Goal: Task Accomplishment & Management: Use online tool/utility

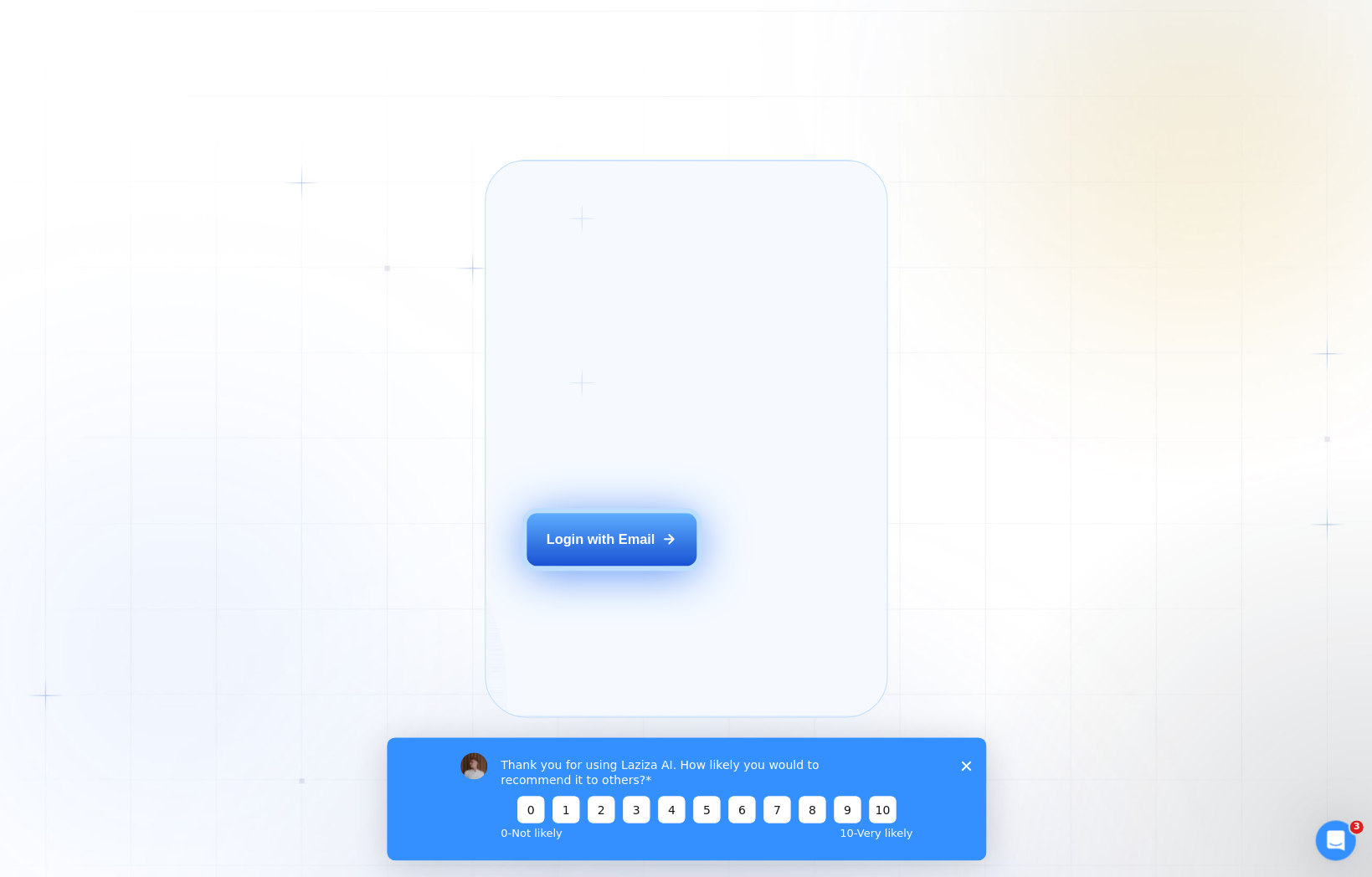
click at [561, 549] on div "Login with Email" at bounding box center [600, 540] width 109 height 20
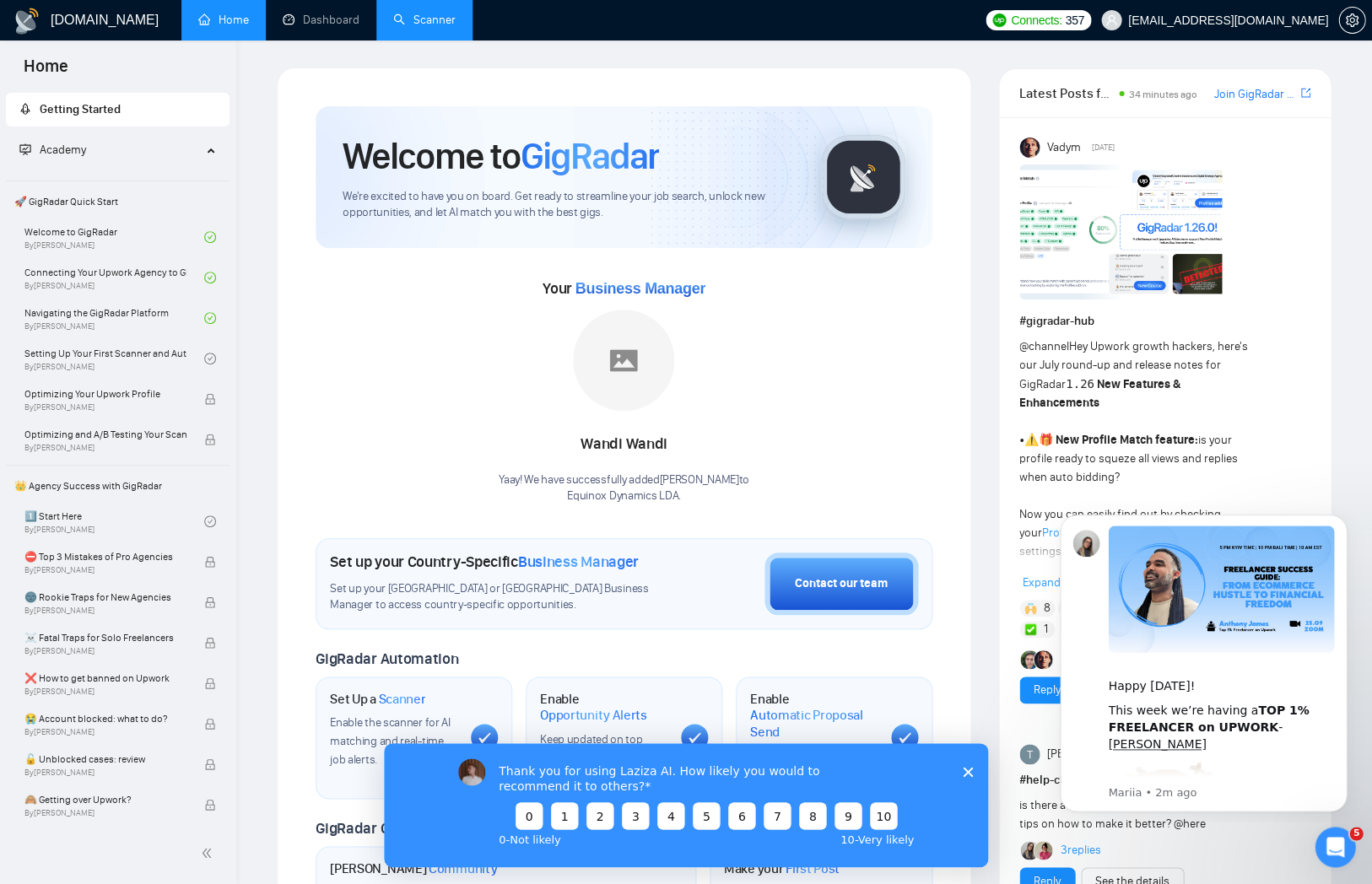
click at [456, 15] on link "Scanner" at bounding box center [424, 20] width 62 height 14
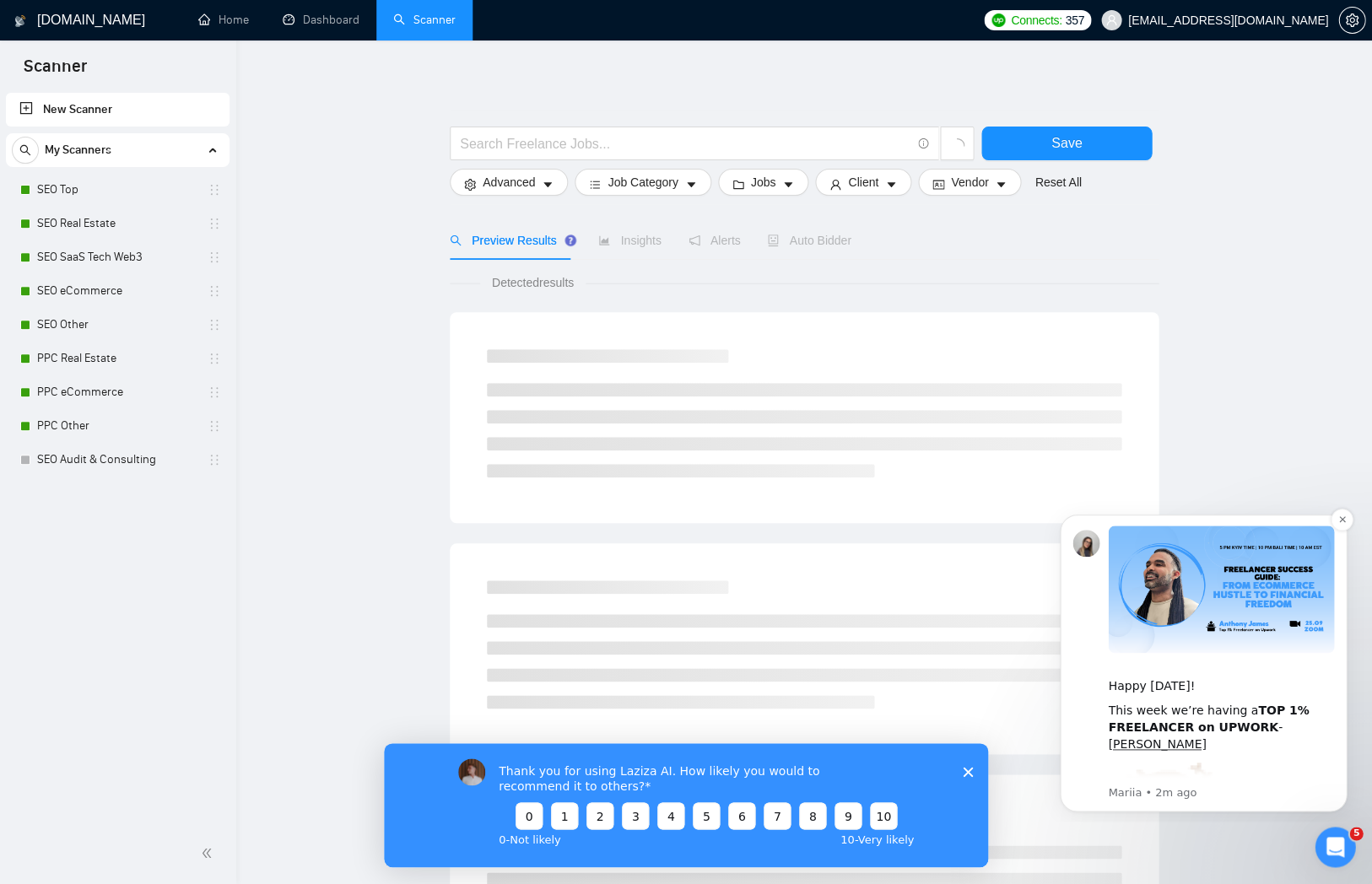
click at [1138, 735] on div "This week we’re having a TOP 1% FREELANCER on UPWORK - Anthony James" at bounding box center [1221, 727] width 226 height 50
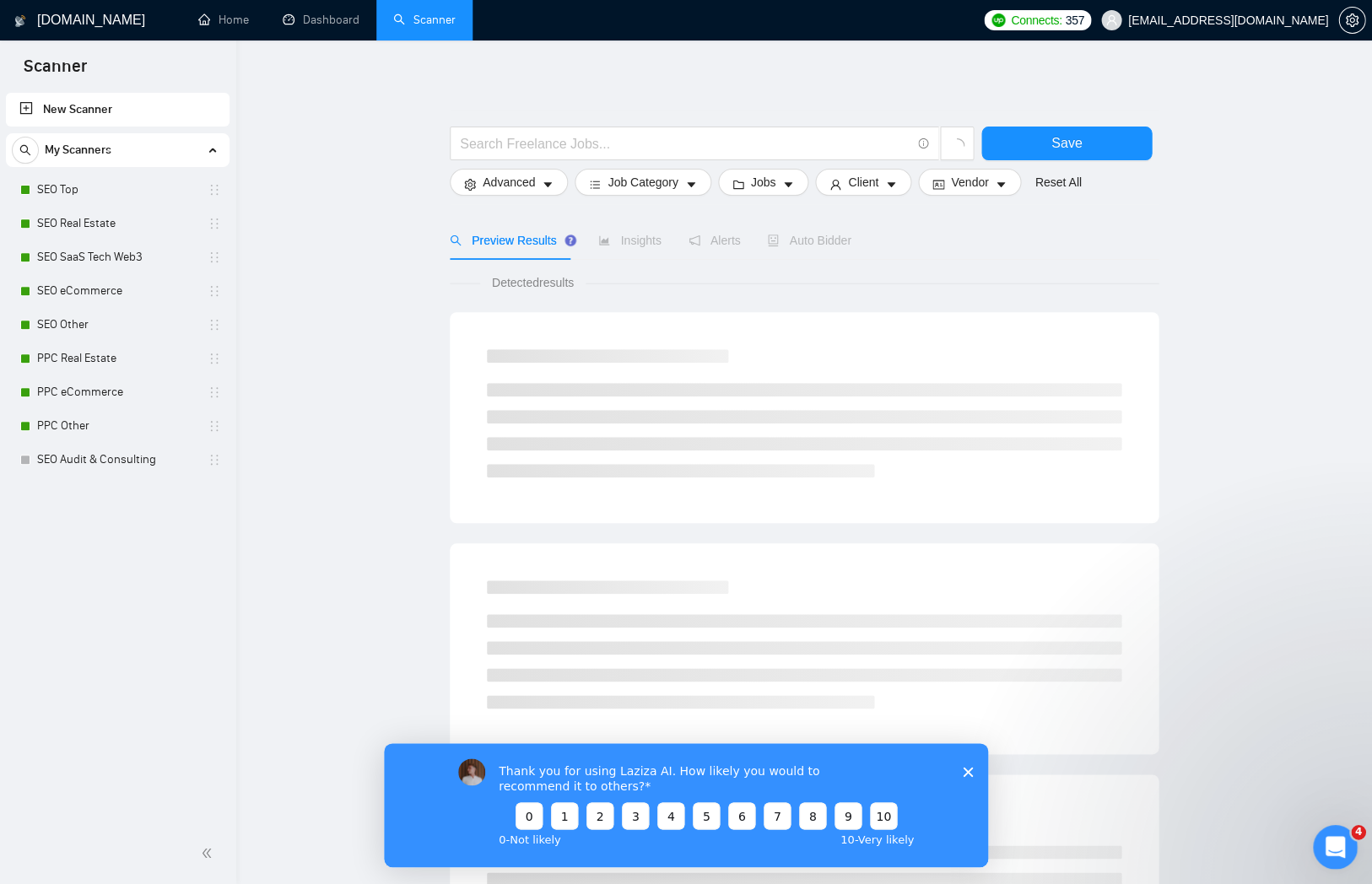
click at [1328, 850] on icon "Open Intercom Messenger" at bounding box center [1334, 845] width 28 height 28
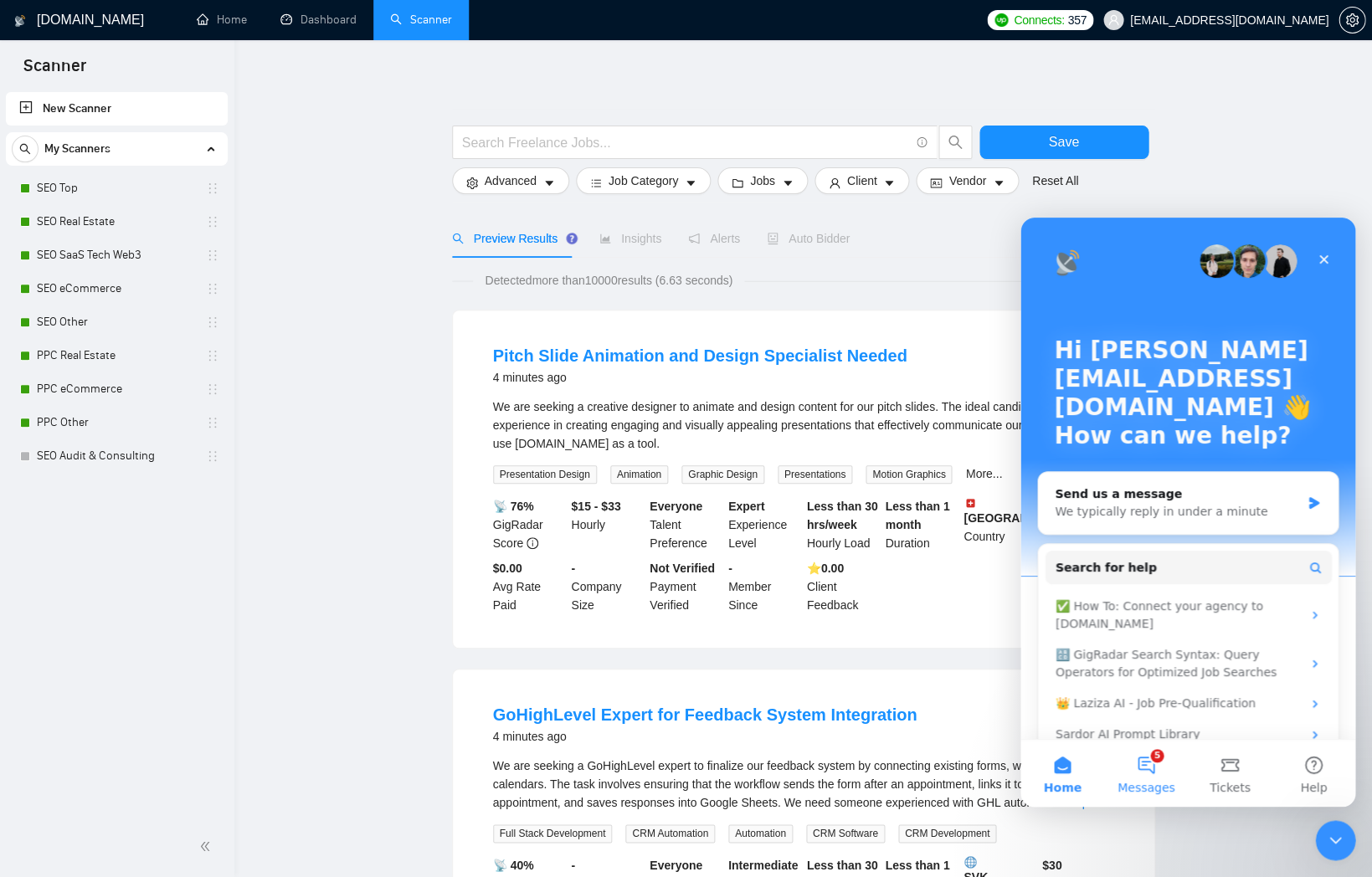
click at [1161, 753] on button "5 Messages" at bounding box center [1146, 774] width 84 height 67
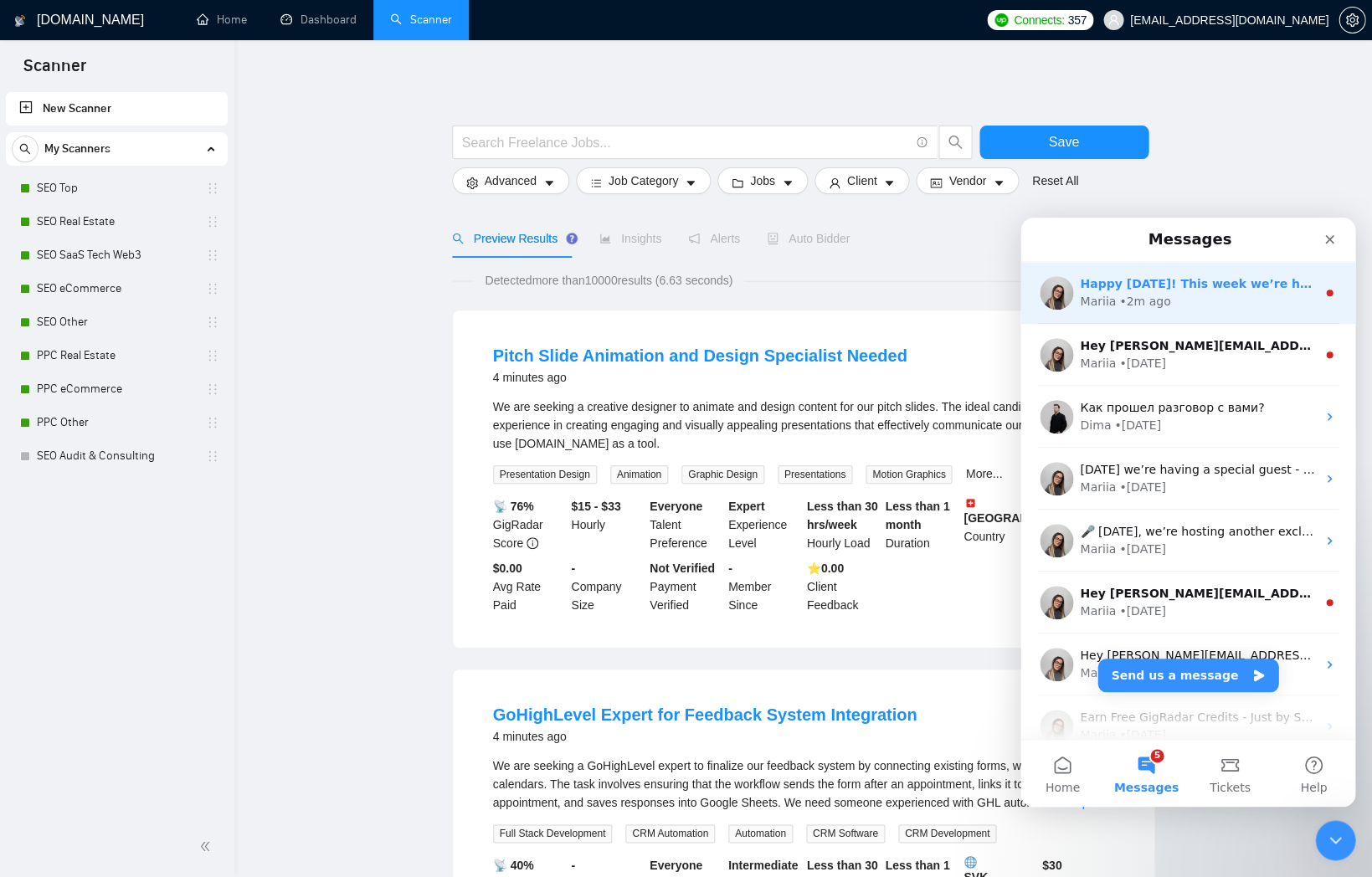
click at [1152, 313] on div "Happy Tuesday! This week we’re having a TOP 1% FREELANCER on UPWORK - Anthony J…" at bounding box center [1188, 292] width 335 height 62
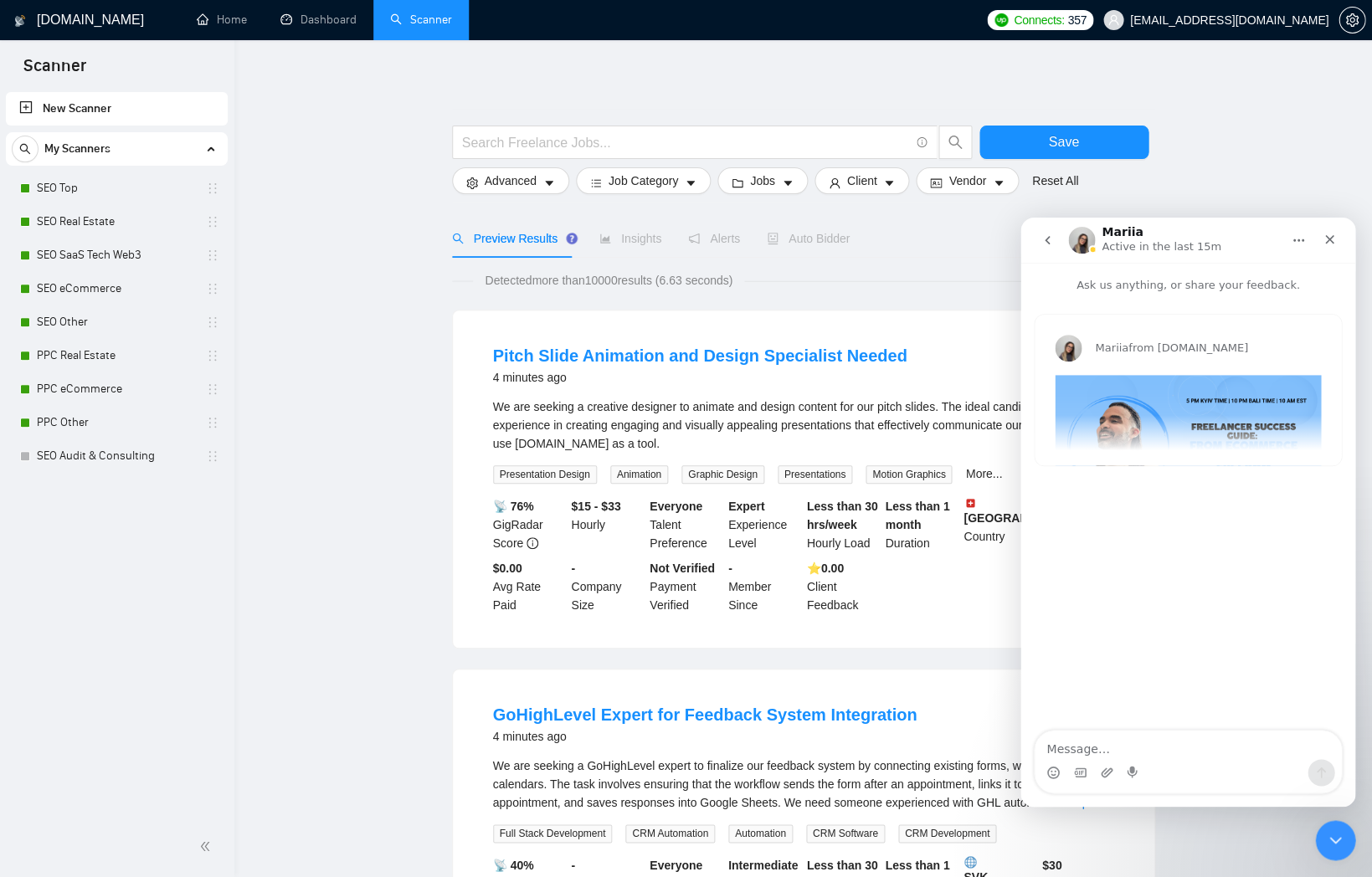
click at [1179, 445] on div "Mariia from GigRadar.io Happy Tuesday! This week we’re having a TOP 1% FREELANC…" at bounding box center [1188, 389] width 307 height 150
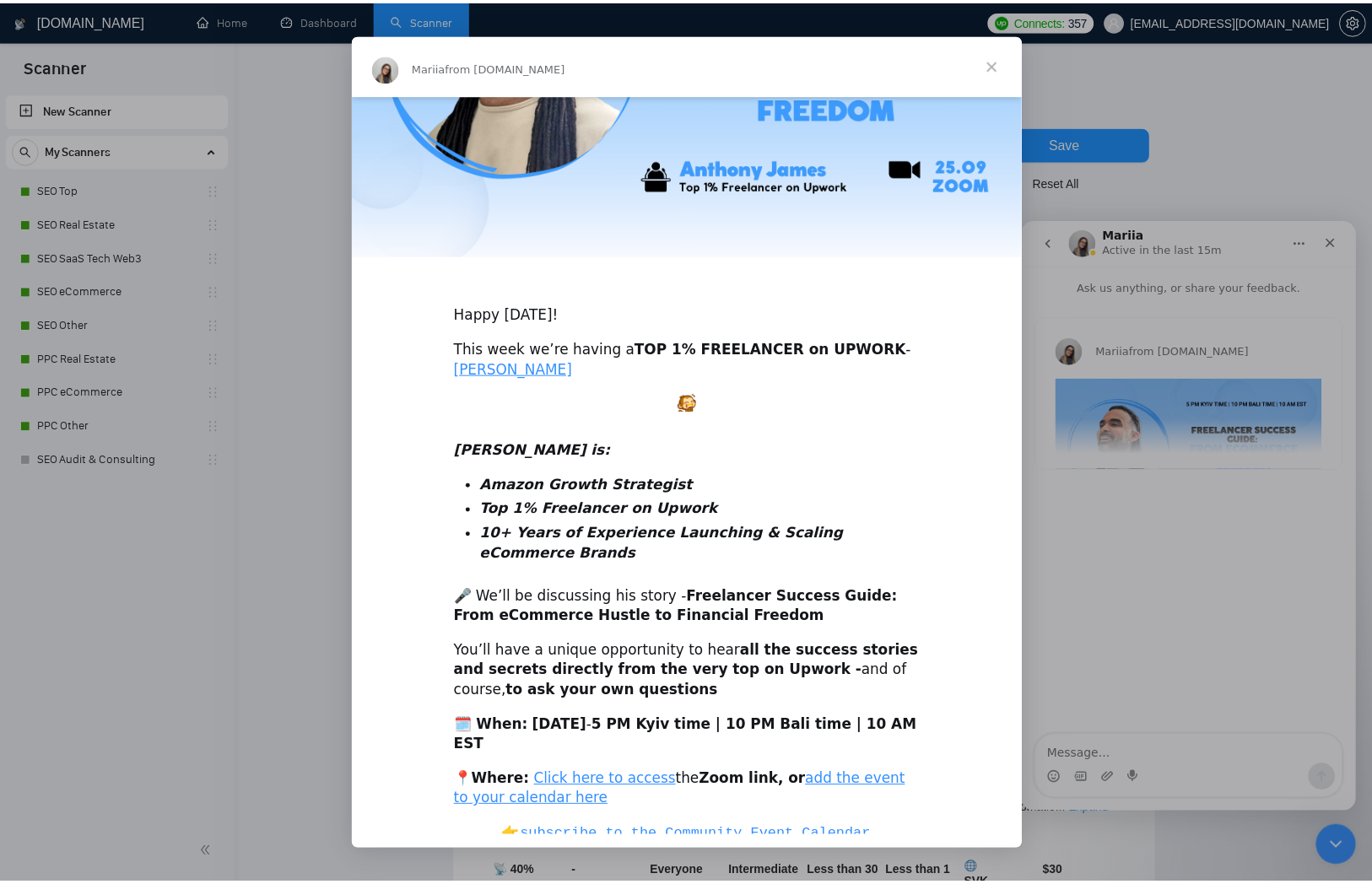
scroll to position [236, 0]
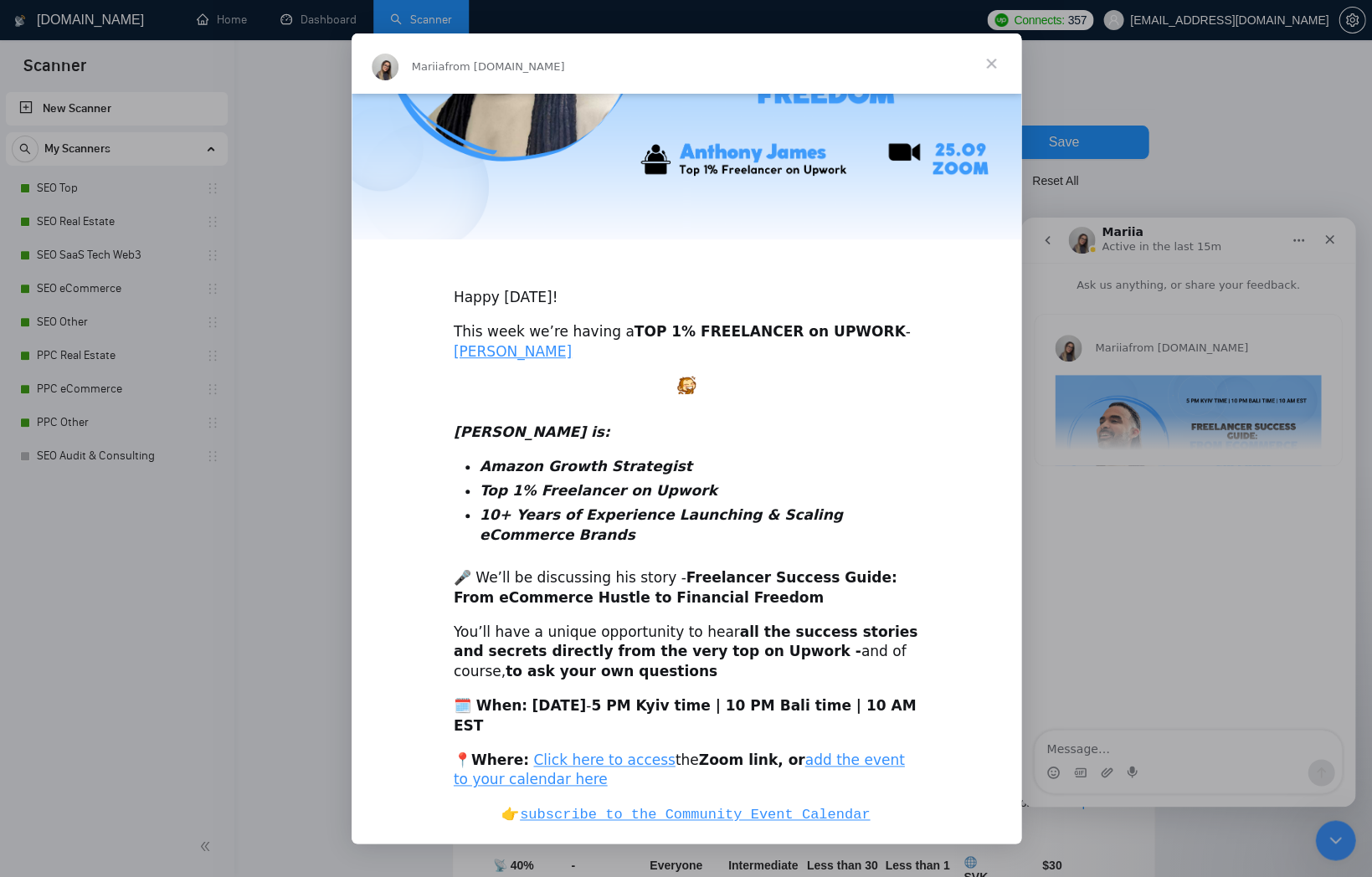
click at [437, 296] on div "Happy Tuesday! This week we’re having a TOP 1% FREELANCER on UPWORK - Anthony J…" at bounding box center [686, 349] width 670 height 978
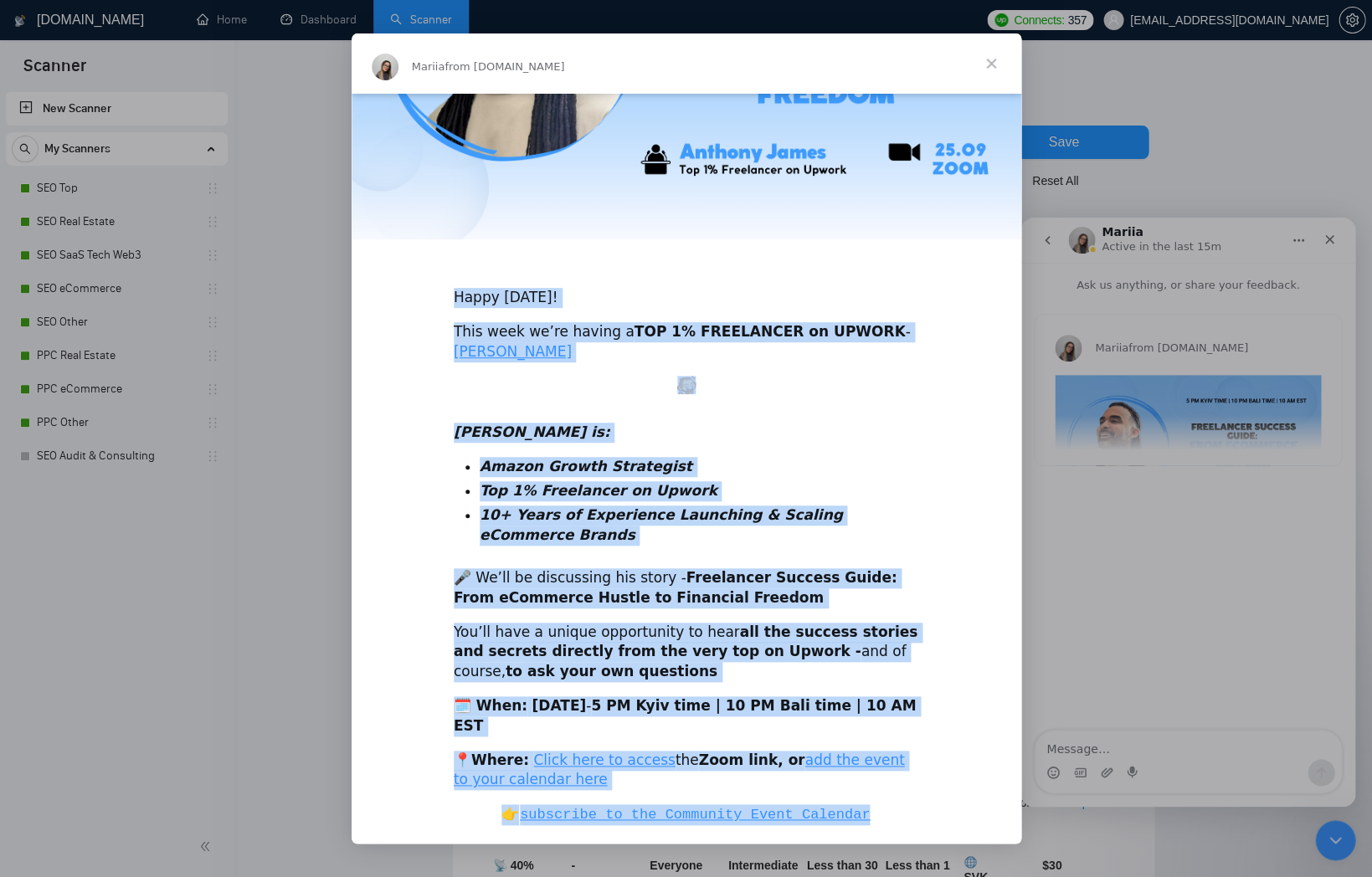
drag, startPoint x: 447, startPoint y: 284, endPoint x: 902, endPoint y: 804, distance: 691.0
click at [902, 804] on div "Happy Tuesday! This week we’re having a TOP 1% FREELANCER on UPWORK - Anthony J…" at bounding box center [686, 349] width 670 height 978
copy div "Happy Tuesday! This week we’re having a TOP 1% FREELANCER on UPWORK - Anthony J…"
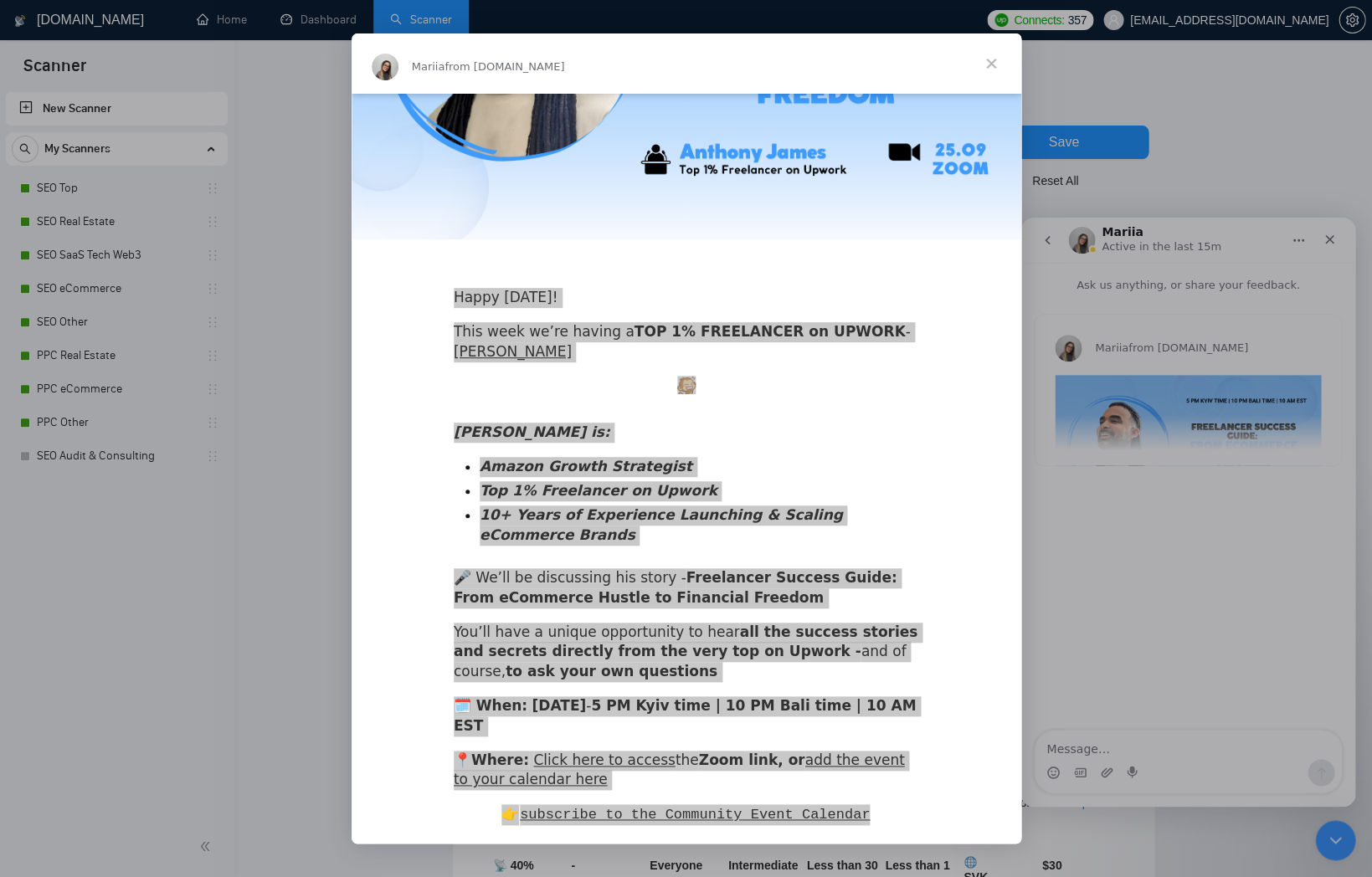
drag, startPoint x: 1127, startPoint y: 873, endPoint x: 763, endPoint y: 727, distance: 392.2
click at [763, 727] on div "🗓️ When: September 25 - 5 PM Kyiv time | 10 PM Bali time | 10 AM EST" at bounding box center [686, 716] width 465 height 40
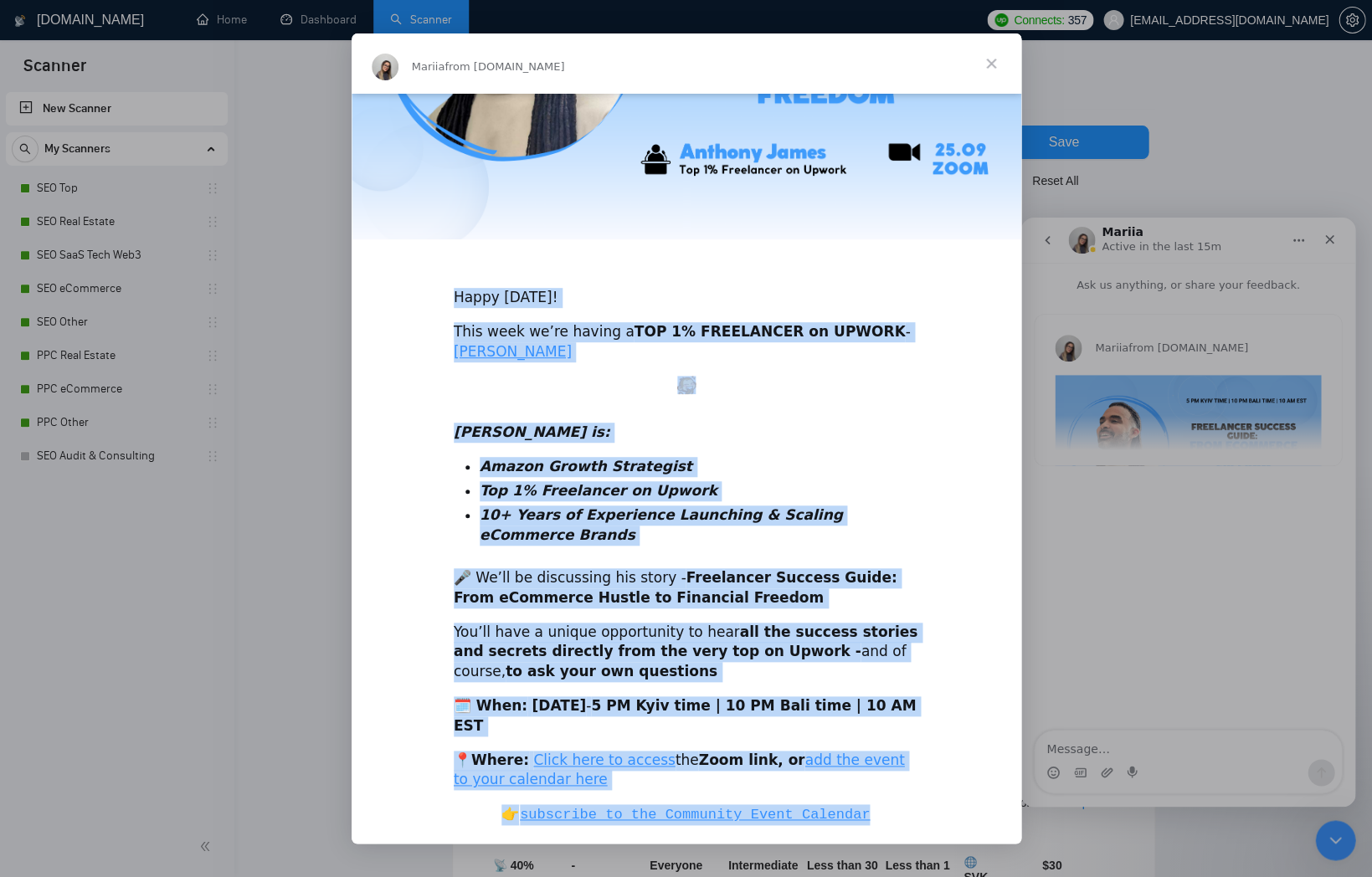
click at [623, 718] on div "🗓️ When: September 25 - 5 PM Kyiv time | 10 PM Bali time | 10 AM EST" at bounding box center [686, 716] width 465 height 40
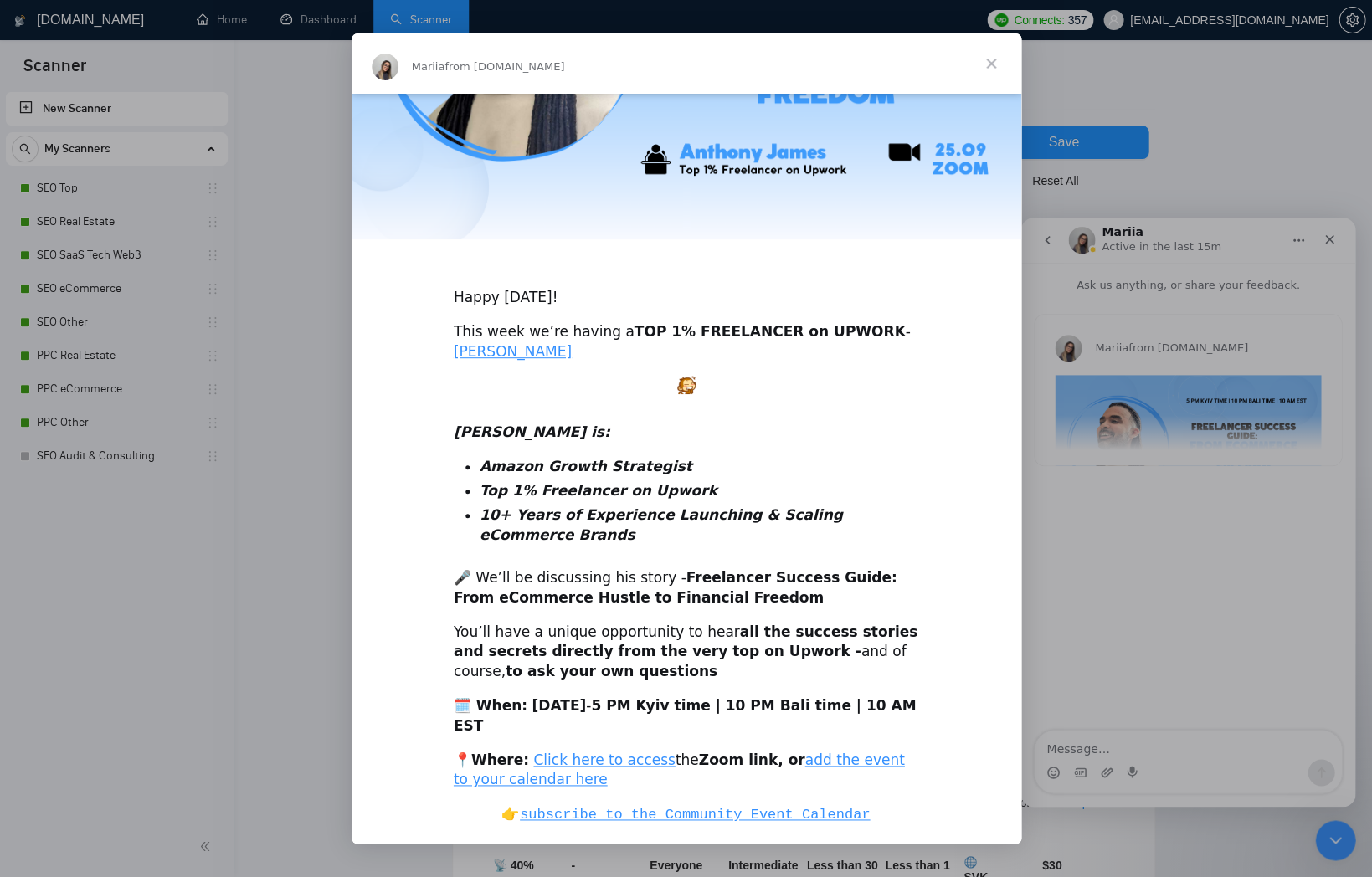
click at [874, 738] on div "Happy Tuesday! This week we’re having a TOP 1% FREELANCER on UPWORK - Anthony J…" at bounding box center [686, 349] width 670 height 978
click at [857, 752] on link "add the event to your calendar here" at bounding box center [679, 770] width 451 height 36
click at [1073, 329] on div "Intercom messenger" at bounding box center [686, 438] width 1372 height 877
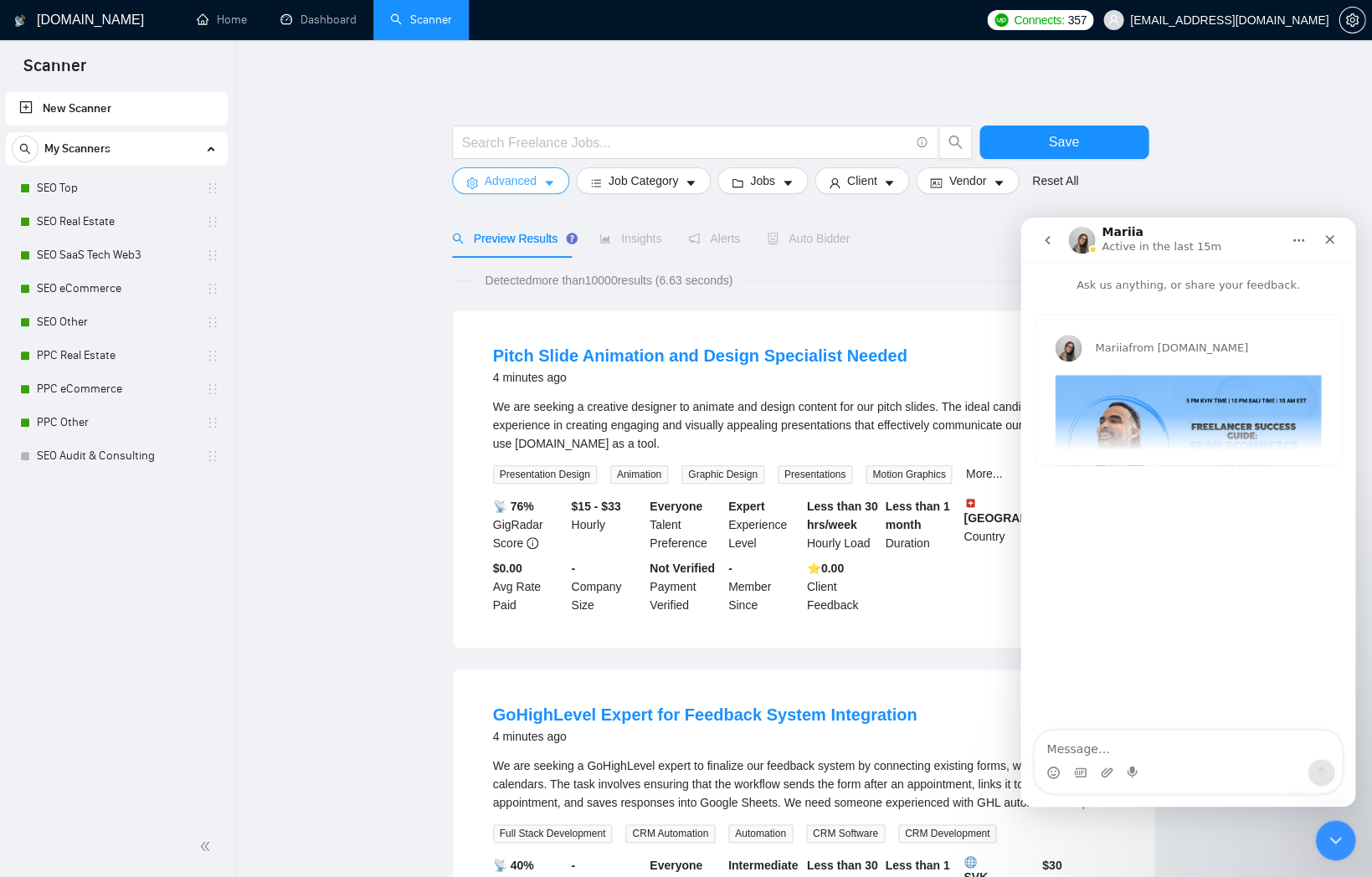
click at [503, 179] on span "Advanced" at bounding box center [510, 181] width 52 height 19
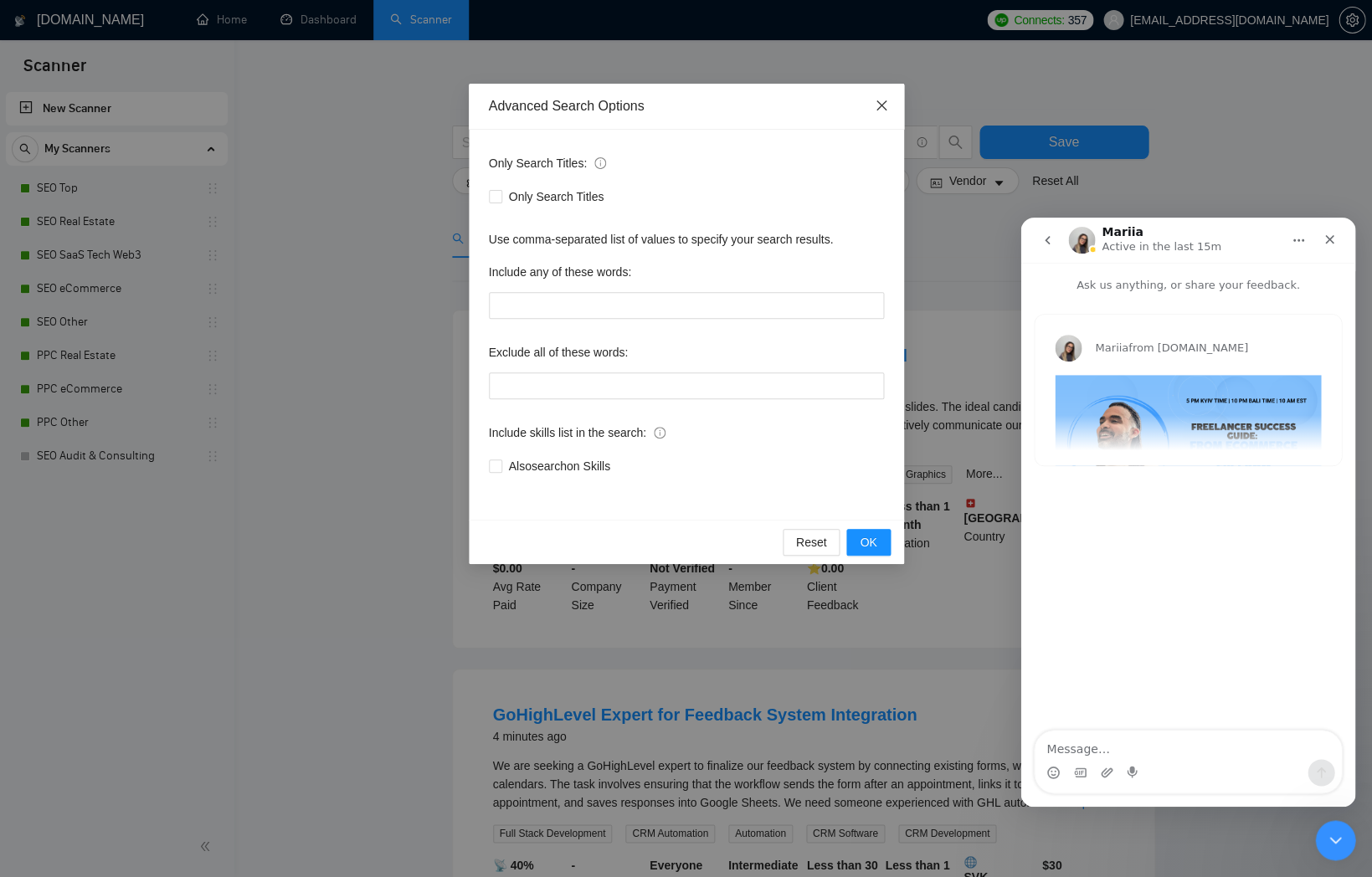
click at [872, 115] on span "Close" at bounding box center [881, 106] width 45 height 45
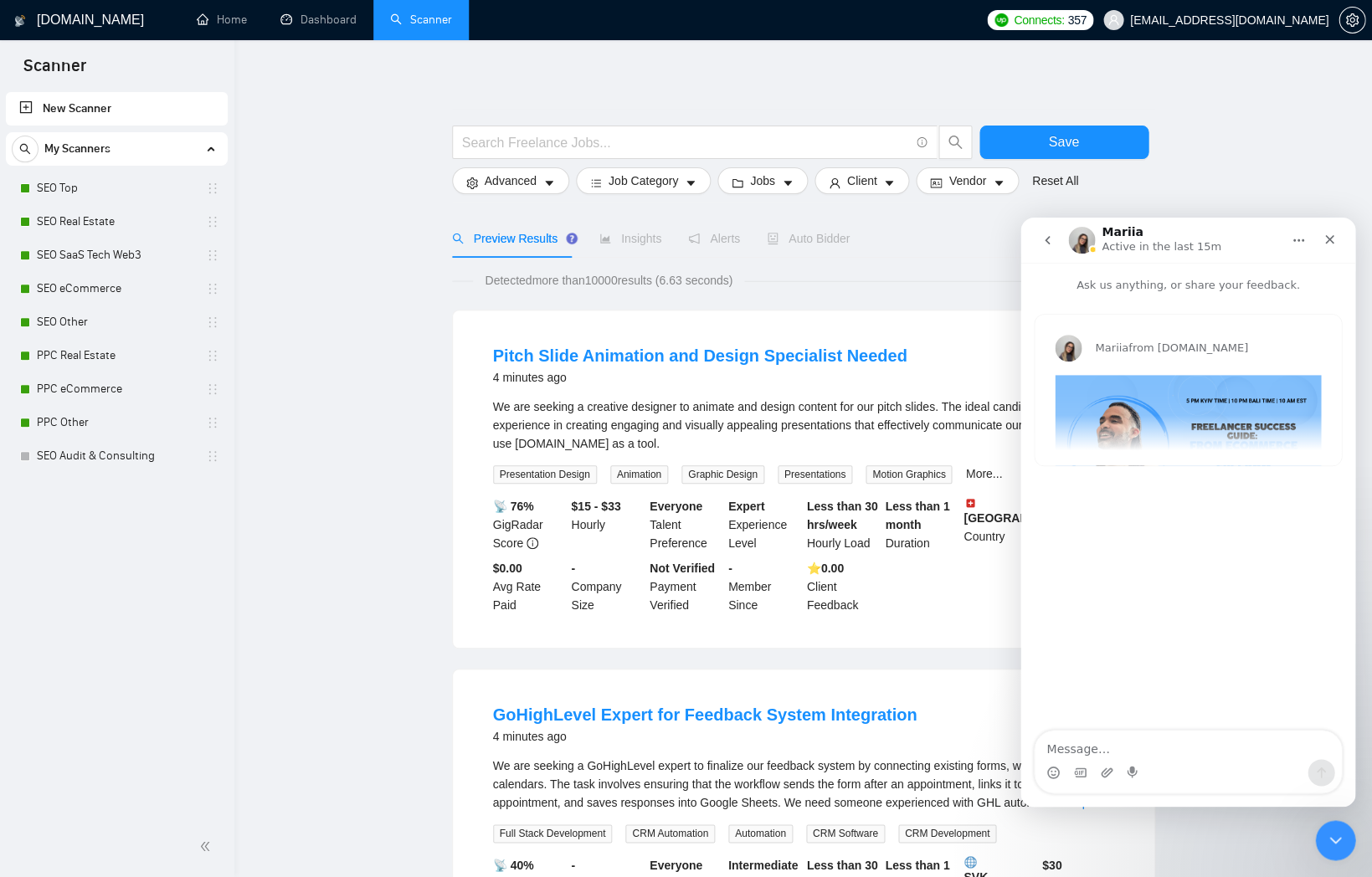
click at [625, 239] on span "Insights" at bounding box center [630, 239] width 62 height 14
drag, startPoint x: 854, startPoint y: 245, endPoint x: 854, endPoint y: 229, distance: 16.0
click at [854, 245] on div "Preview Results Insights Alerts Auto Bidder" at bounding box center [804, 238] width 703 height 38
click at [1327, 244] on icon "Close" at bounding box center [1330, 240] width 14 height 14
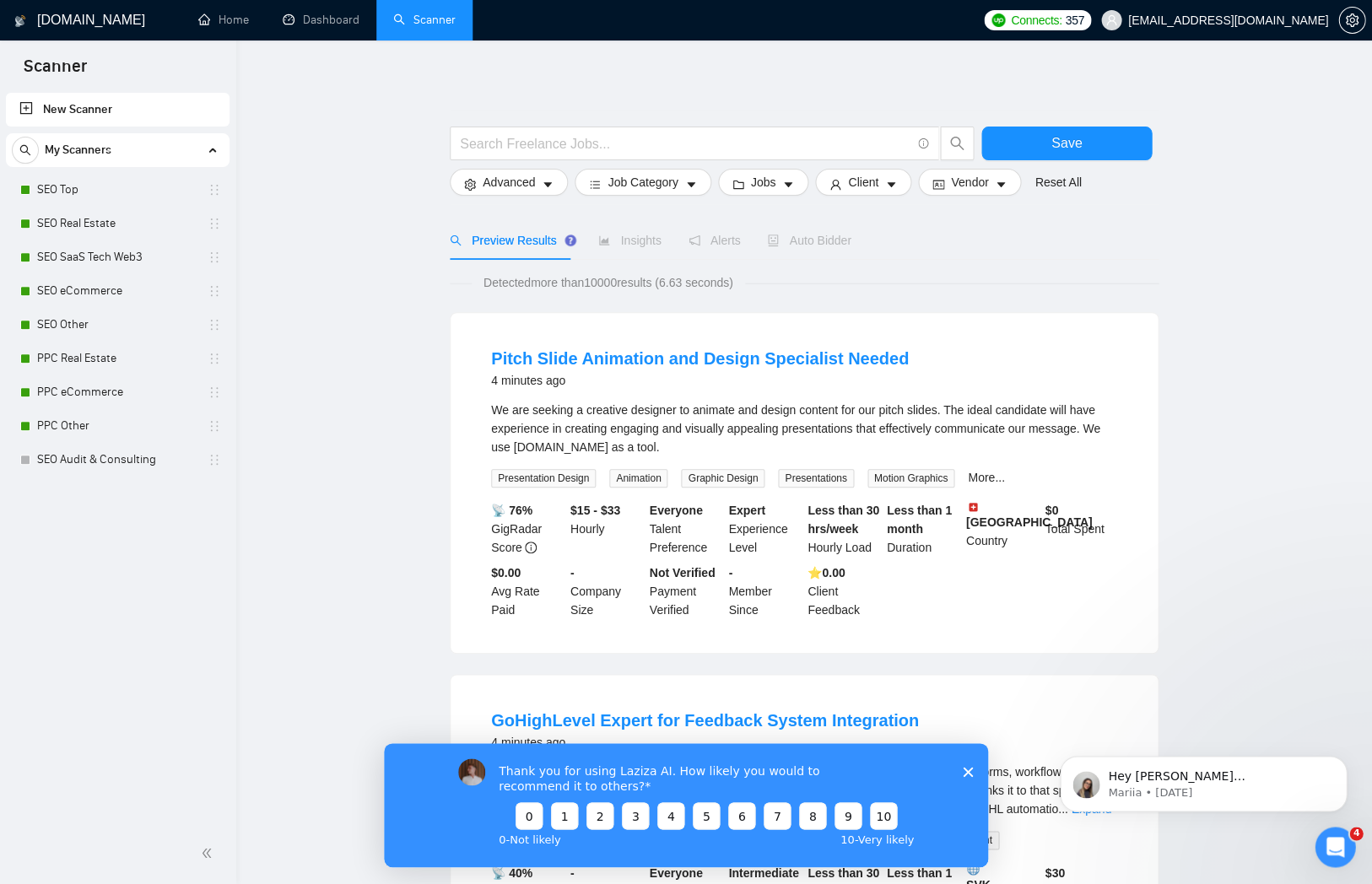
scroll to position [0, 0]
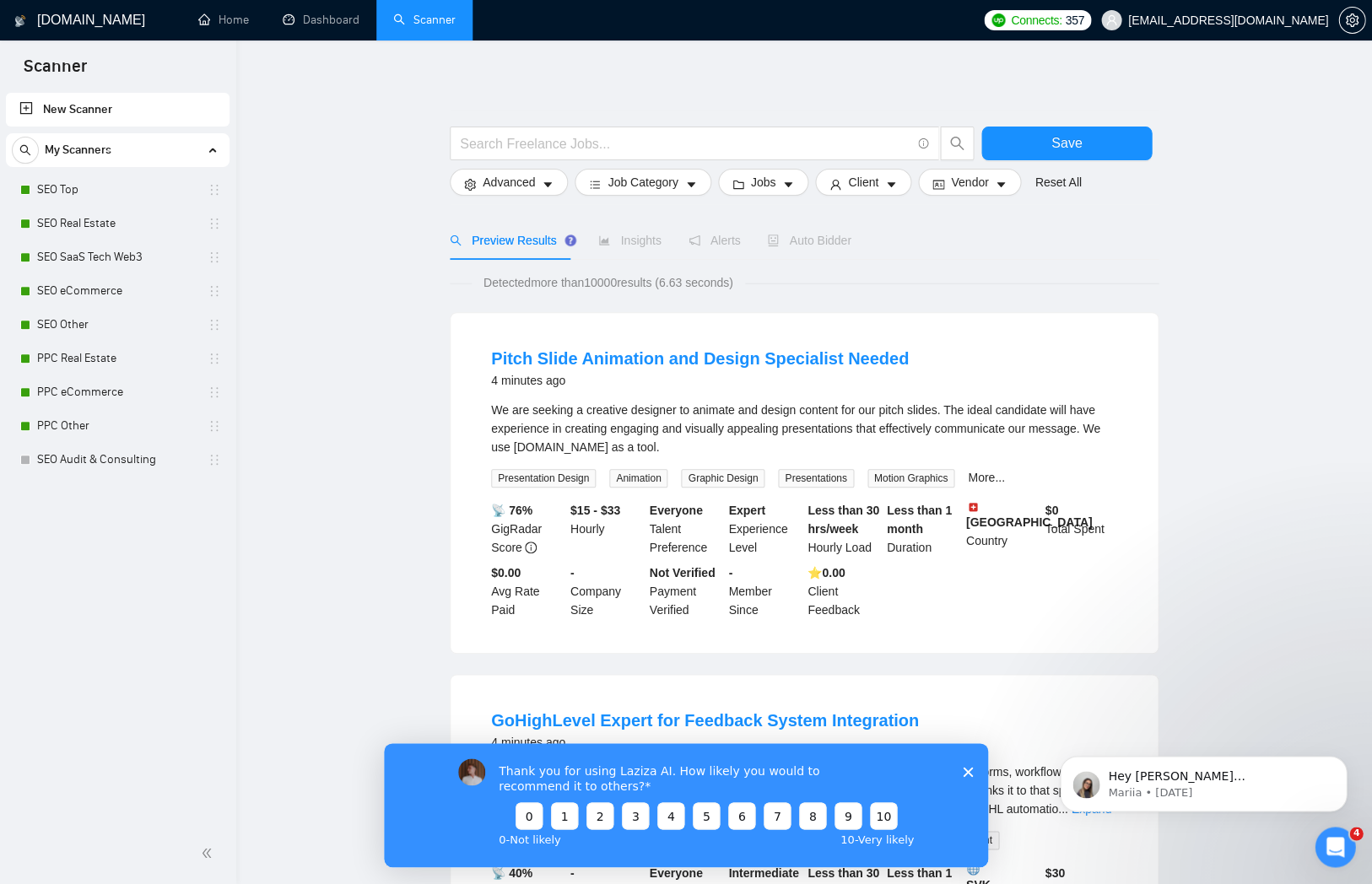
click at [805, 234] on span "Auto Bidder" at bounding box center [809, 241] width 83 height 14
click at [138, 203] on link "SEO Top" at bounding box center [117, 190] width 161 height 34
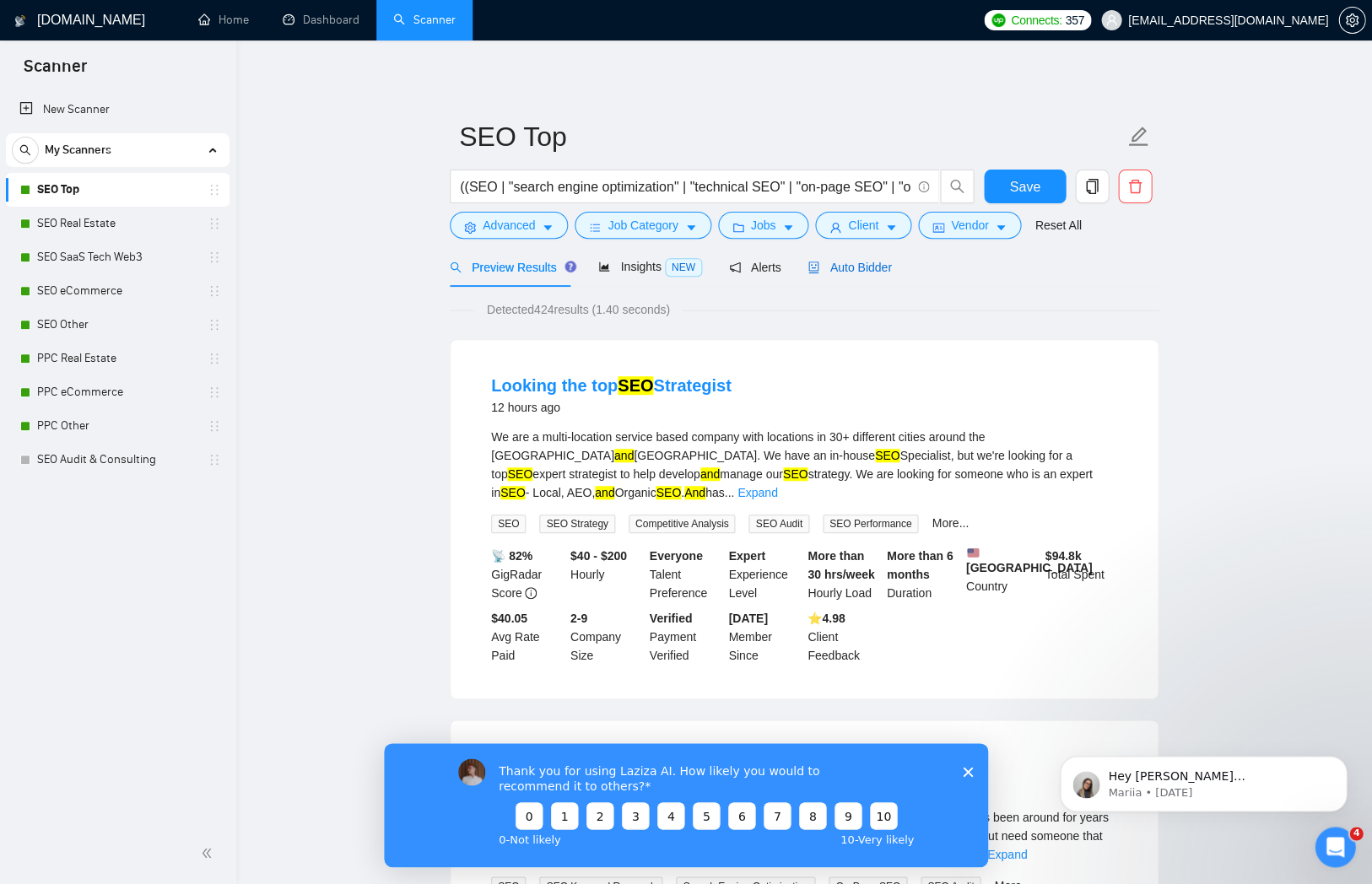
click at [867, 273] on span "Auto Bidder" at bounding box center [850, 268] width 83 height 14
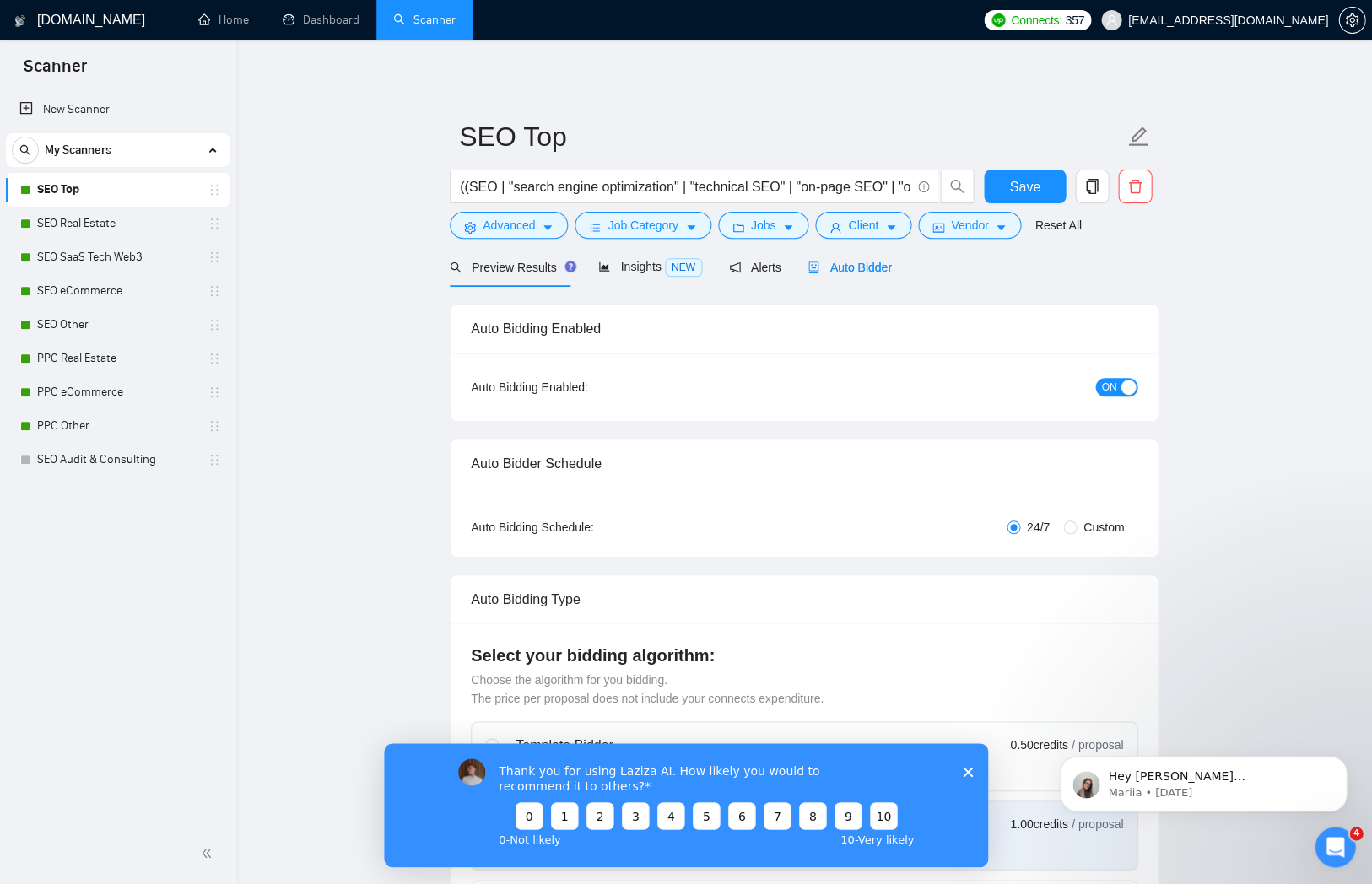
checkbox input "true"
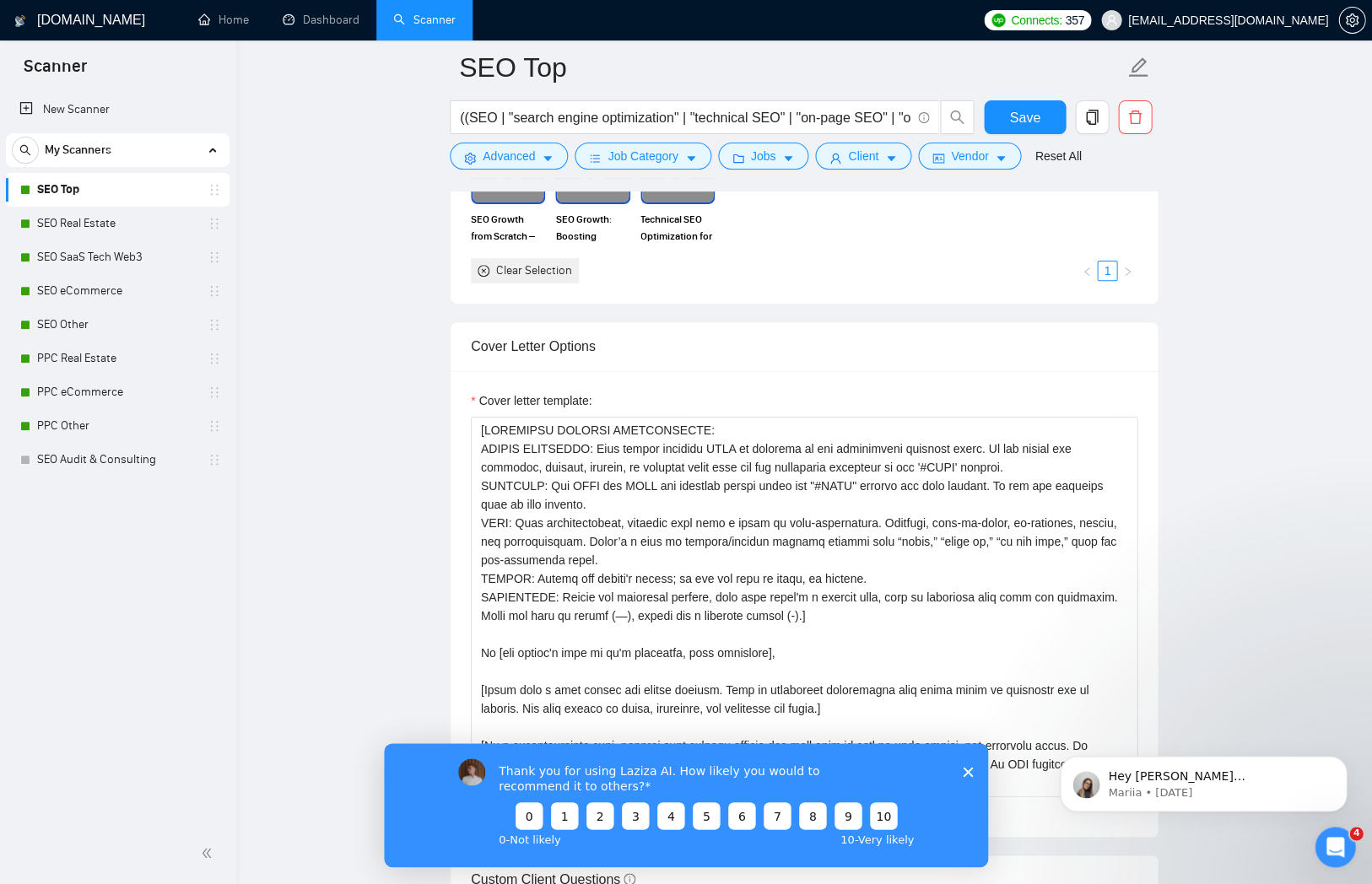
scroll to position [116, 0]
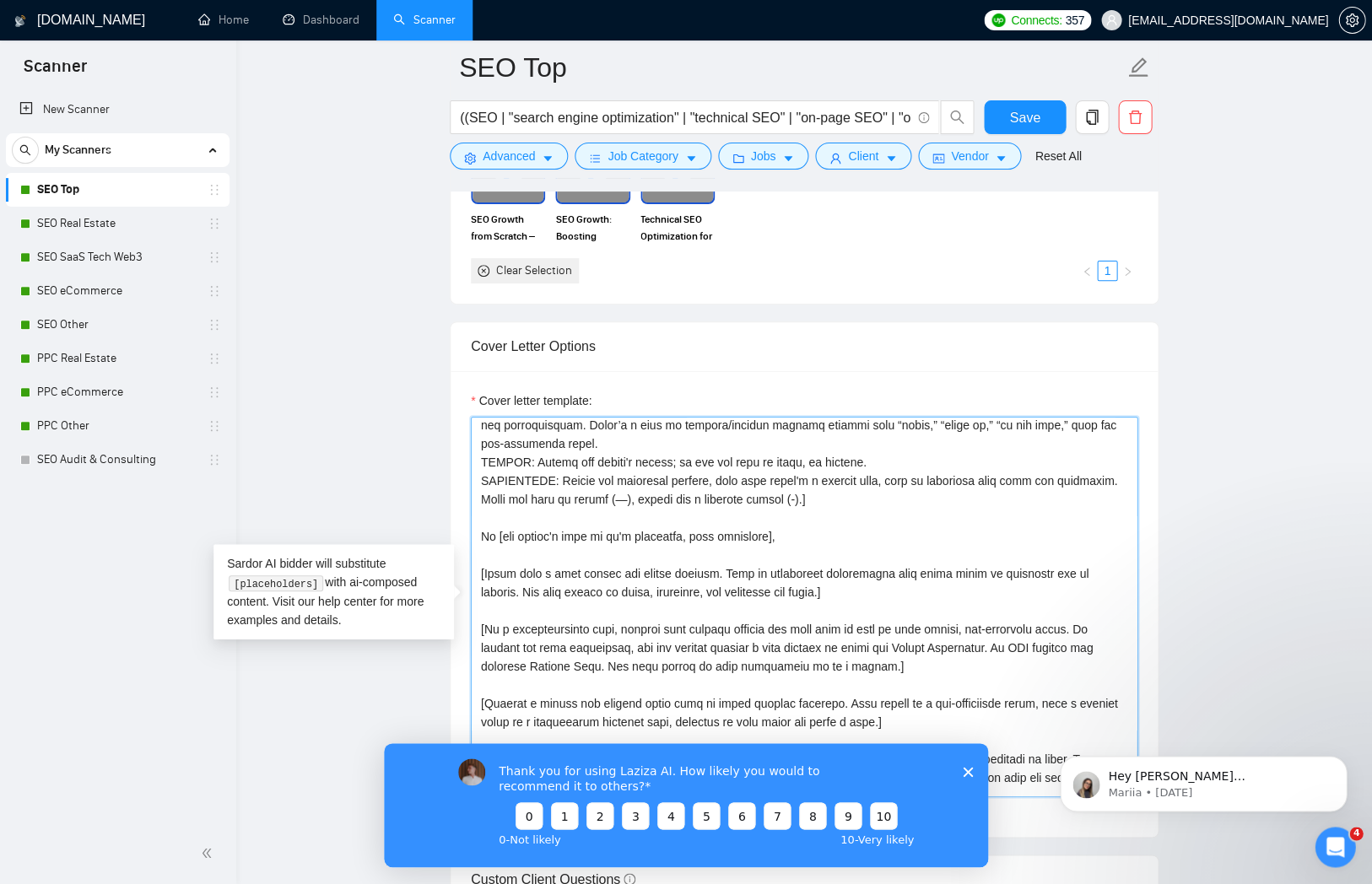
drag, startPoint x: 931, startPoint y: 491, endPoint x: 625, endPoint y: 486, distance: 306.0
click at [625, 486] on textarea "Cover letter template:" at bounding box center [804, 607] width 667 height 380
click at [914, 499] on textarea "Cover letter template:" at bounding box center [804, 607] width 667 height 380
click at [917, 497] on textarea "Cover letter template:" at bounding box center [804, 607] width 667 height 380
drag, startPoint x: 923, startPoint y: 491, endPoint x: 542, endPoint y: 494, distance: 381.0
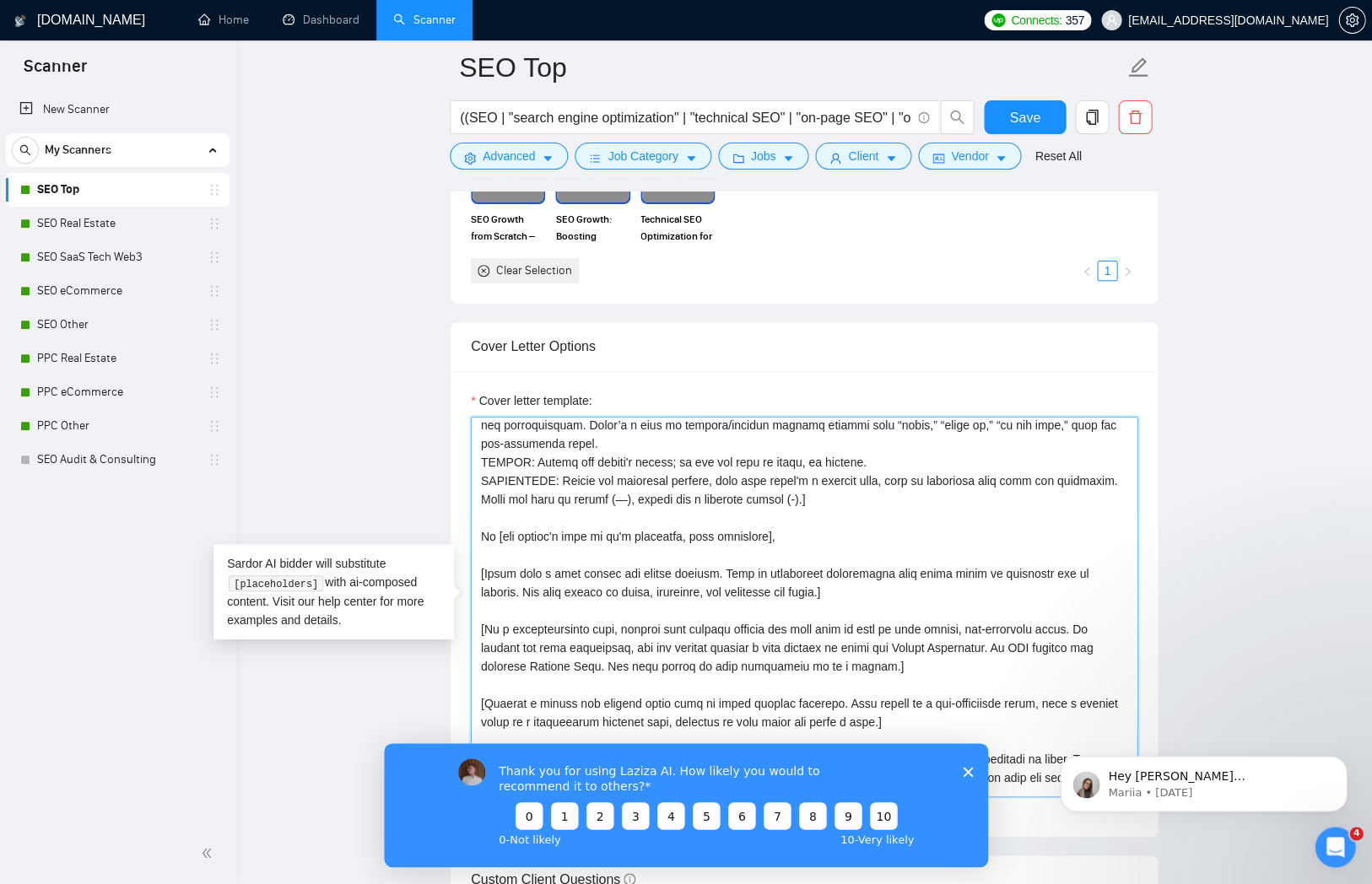
click at [542, 494] on textarea "Cover letter template:" at bounding box center [804, 607] width 667 height 380
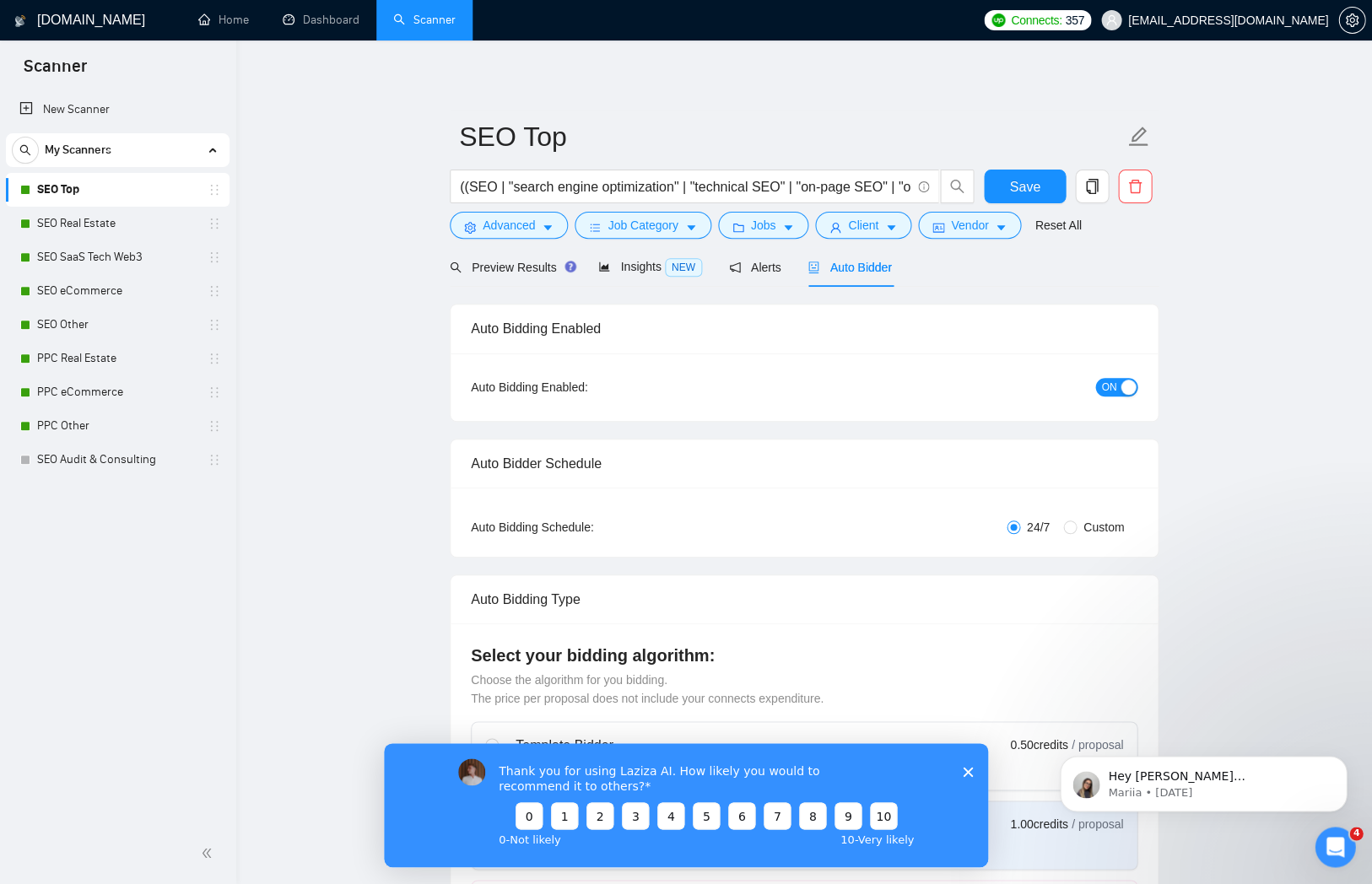
click at [968, 775] on polygon "Close survey" at bounding box center [968, 772] width 10 height 10
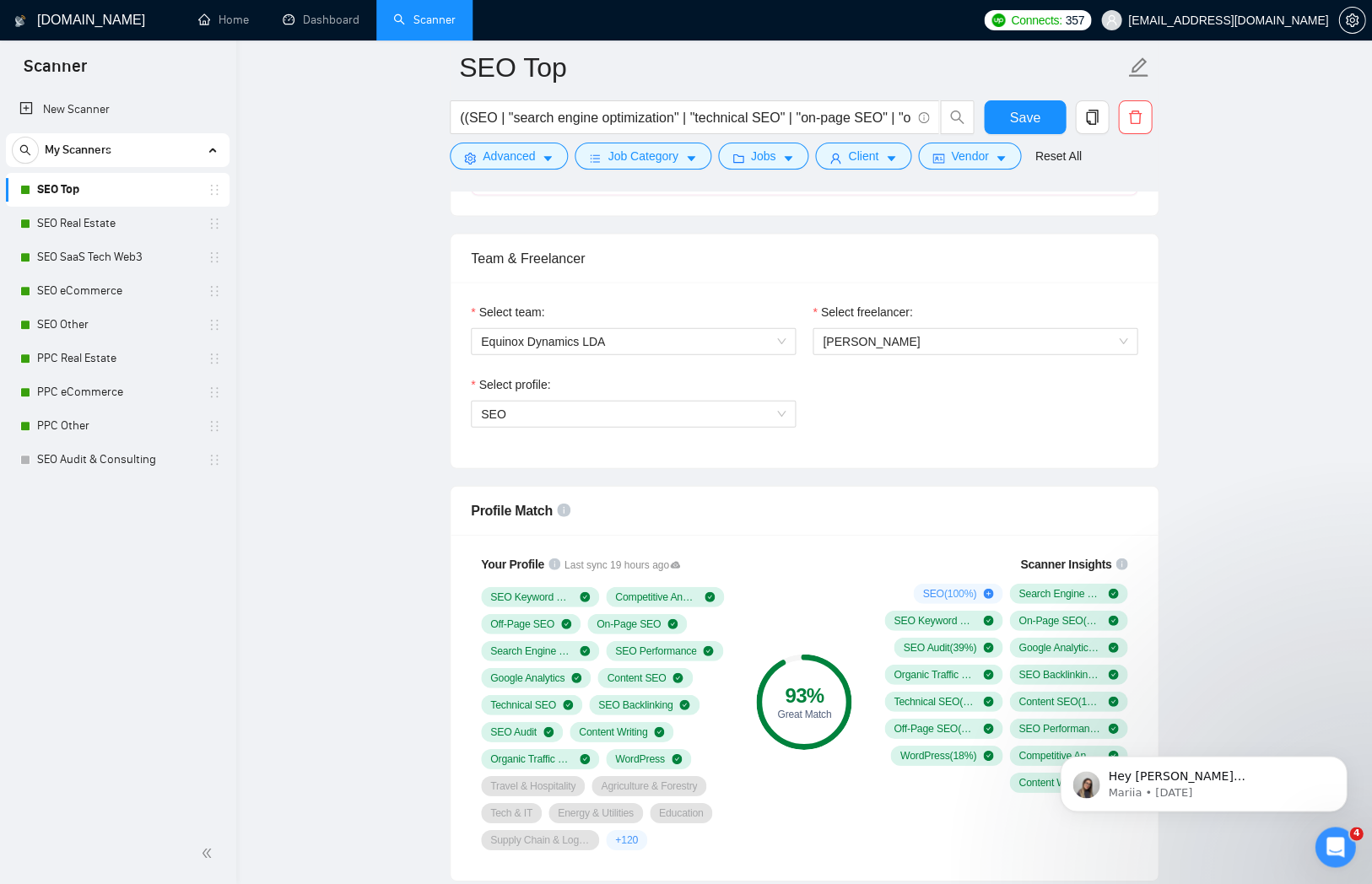
scroll to position [791, 0]
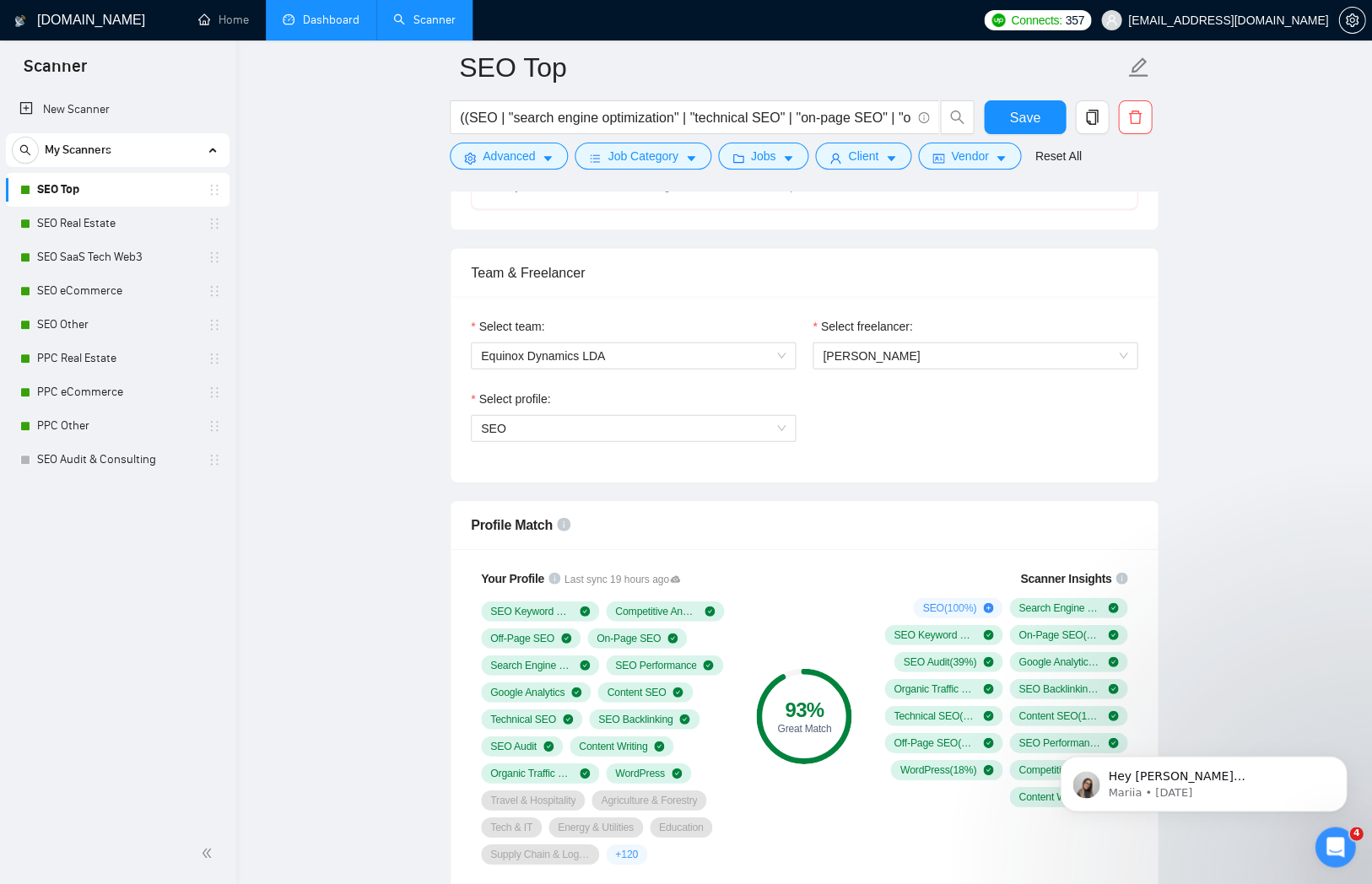
click at [331, 26] on link "Dashboard" at bounding box center [320, 20] width 76 height 14
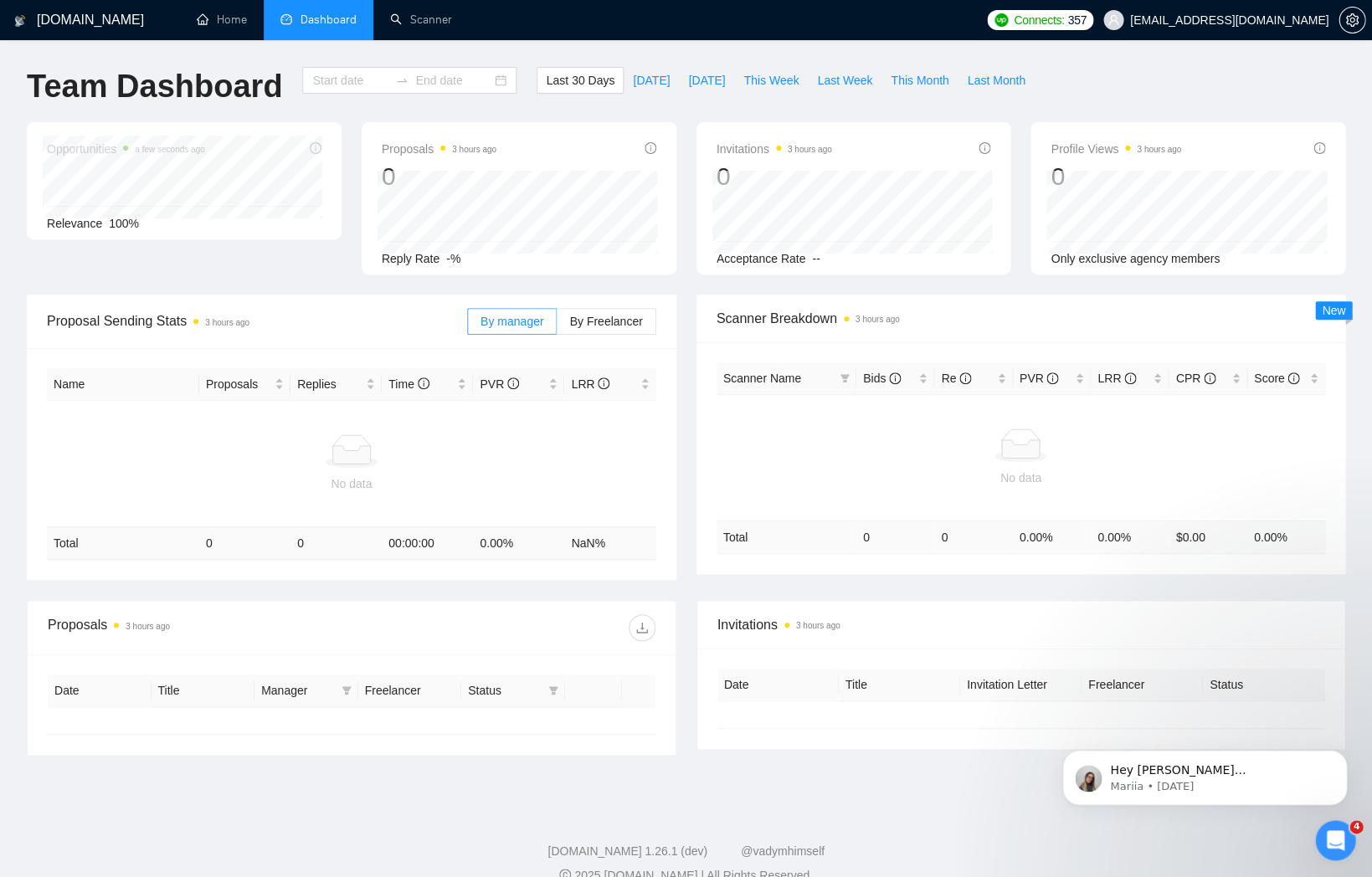
type input "[DATE]"
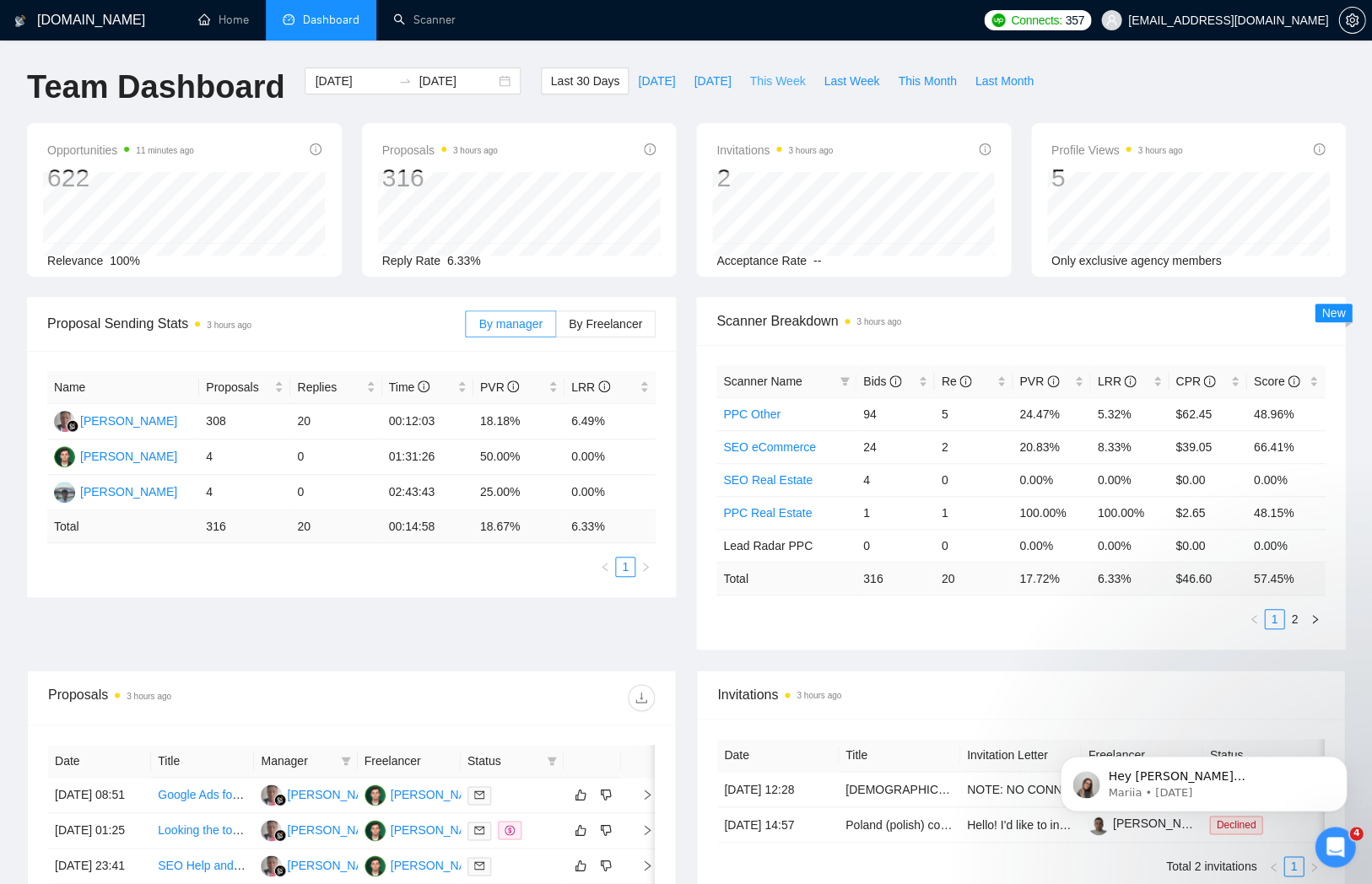
click at [761, 81] on span "This Week" at bounding box center [777, 80] width 56 height 19
type input "[DATE]"
